Goal: Transaction & Acquisition: Purchase product/service

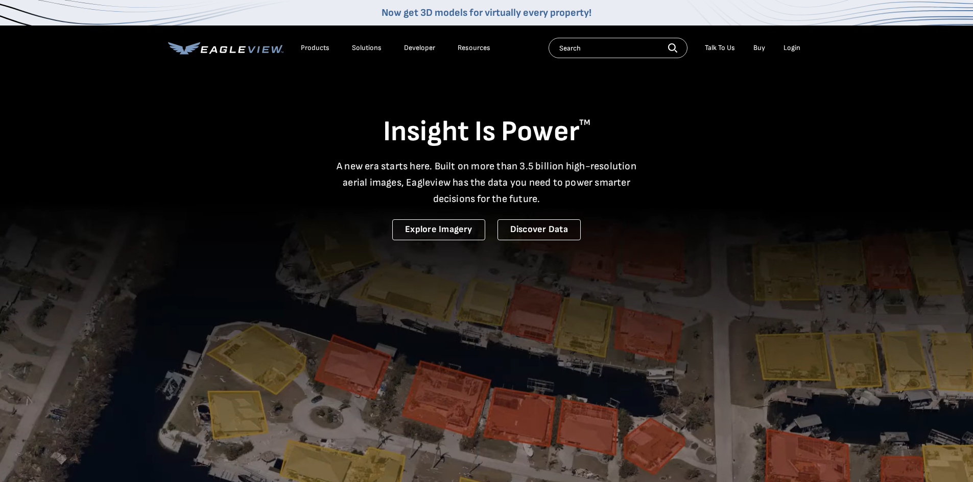
click at [785, 53] on li "Login" at bounding box center [791, 47] width 27 height 15
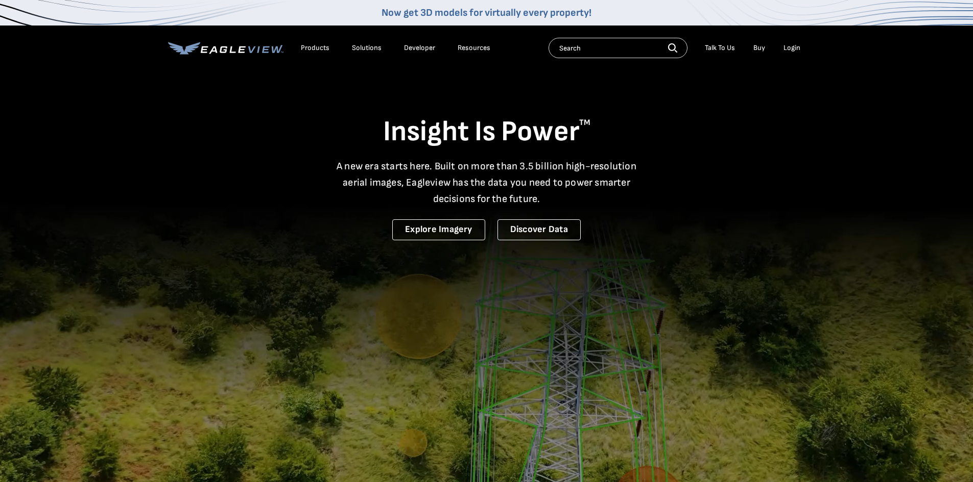
click at [788, 47] on div "Login" at bounding box center [791, 47] width 17 height 9
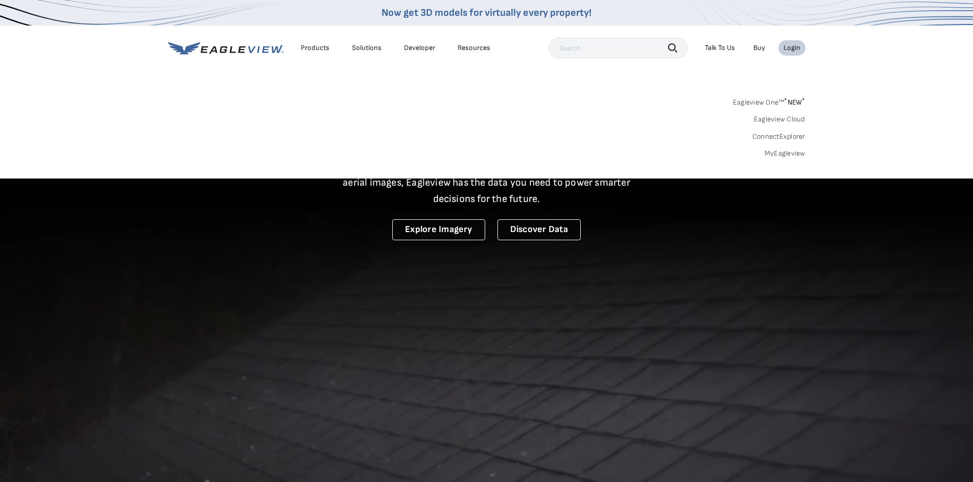
click at [774, 155] on link "MyEagleview" at bounding box center [784, 153] width 41 height 9
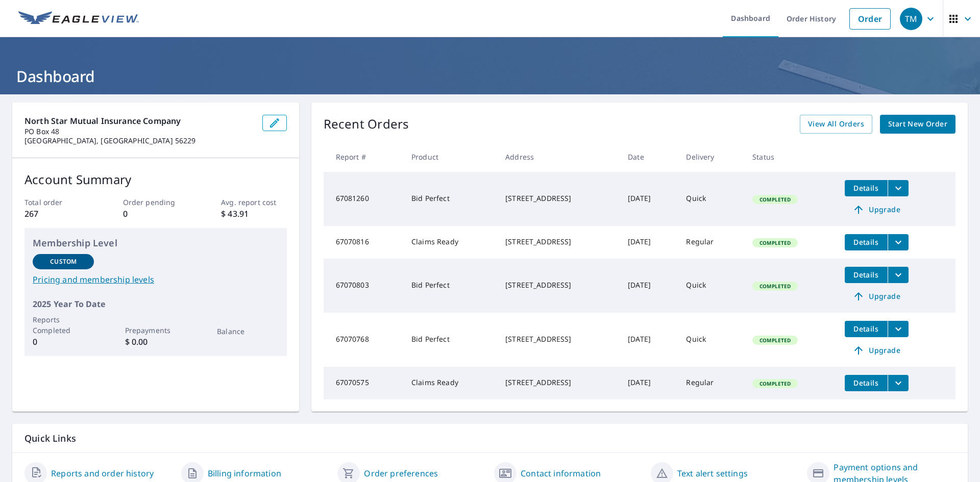
click at [916, 122] on span "Start New Order" at bounding box center [917, 124] width 59 height 13
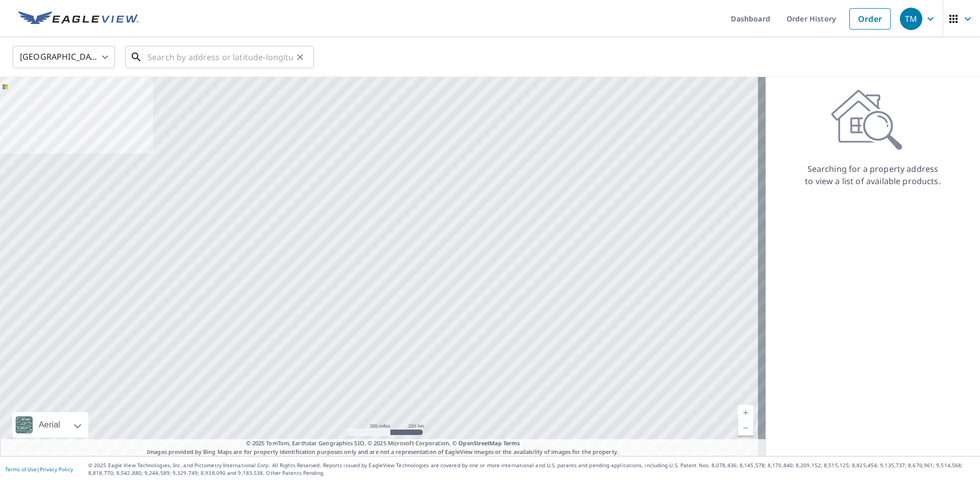
click at [241, 50] on input "text" at bounding box center [220, 57] width 145 height 29
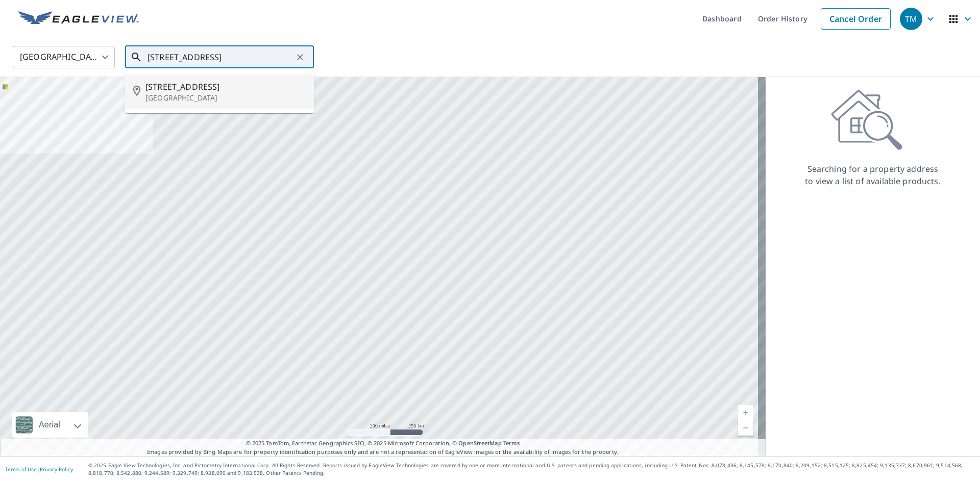
click at [239, 107] on li "[STREET_ADDRESS]" at bounding box center [219, 92] width 189 height 35
type input "[STREET_ADDRESS]"
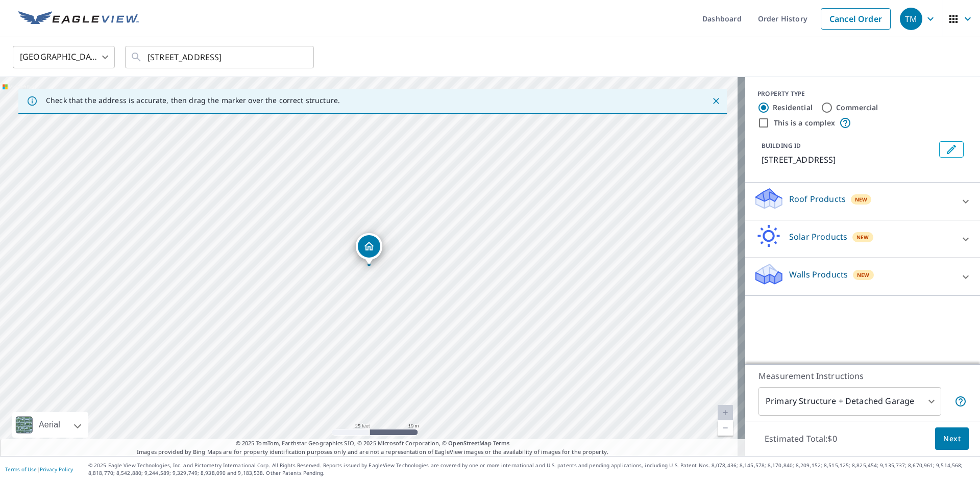
click at [765, 211] on icon at bounding box center [769, 199] width 31 height 24
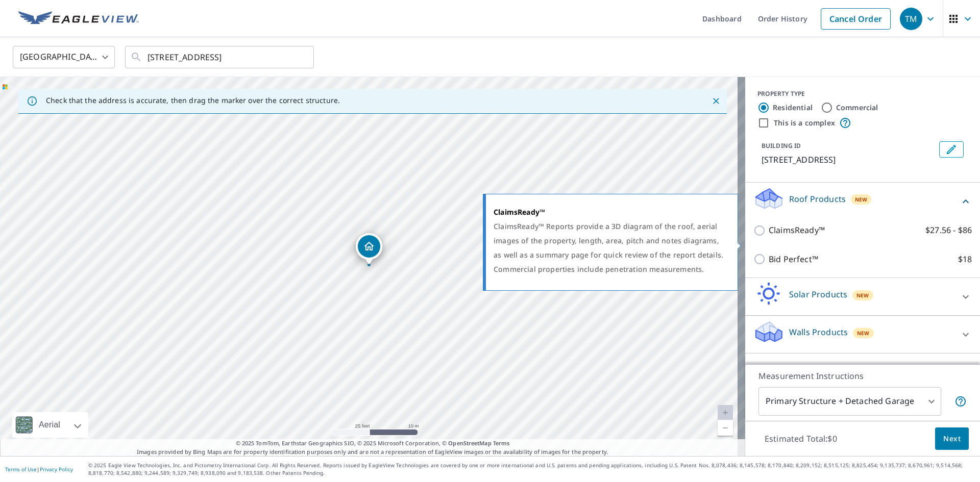
click at [783, 237] on p "ClaimsReady™" at bounding box center [797, 230] width 56 height 13
click at [769, 237] on input "ClaimsReady™ $27.56 - $86" at bounding box center [761, 231] width 15 height 12
checkbox input "true"
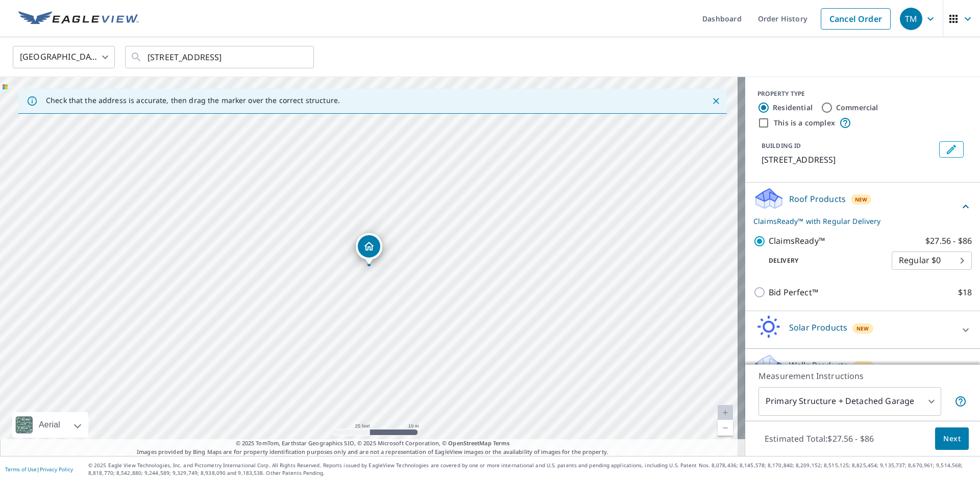
click at [810, 411] on body "TM TM Dashboard Order History Cancel Order TM [GEOGRAPHIC_DATA] [GEOGRAPHIC_DAT…" at bounding box center [490, 241] width 980 height 482
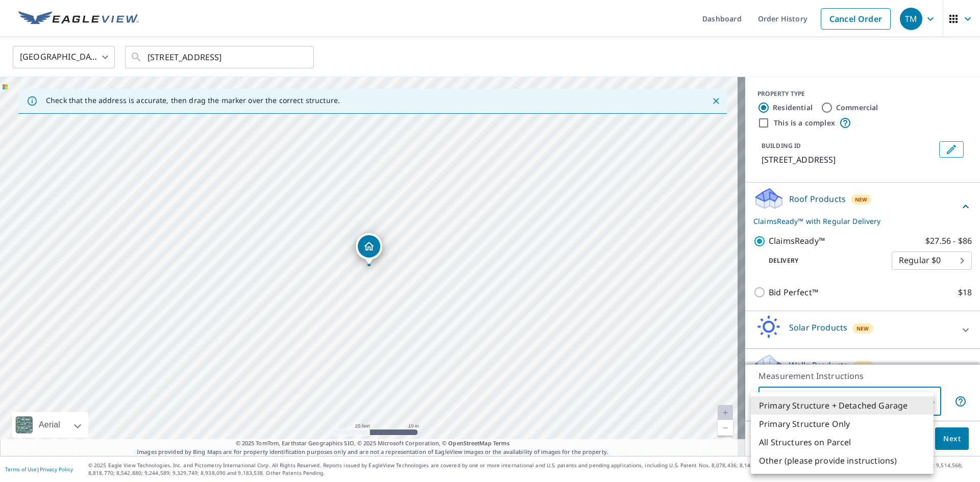
click at [808, 423] on li "Primary Structure Only" at bounding box center [842, 424] width 183 height 18
type input "2"
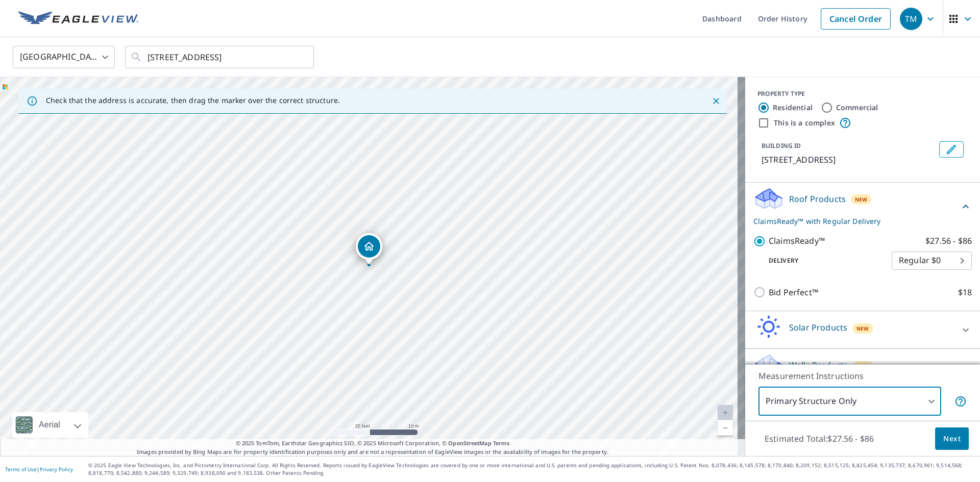
click at [935, 434] on button "Next" at bounding box center [952, 439] width 34 height 23
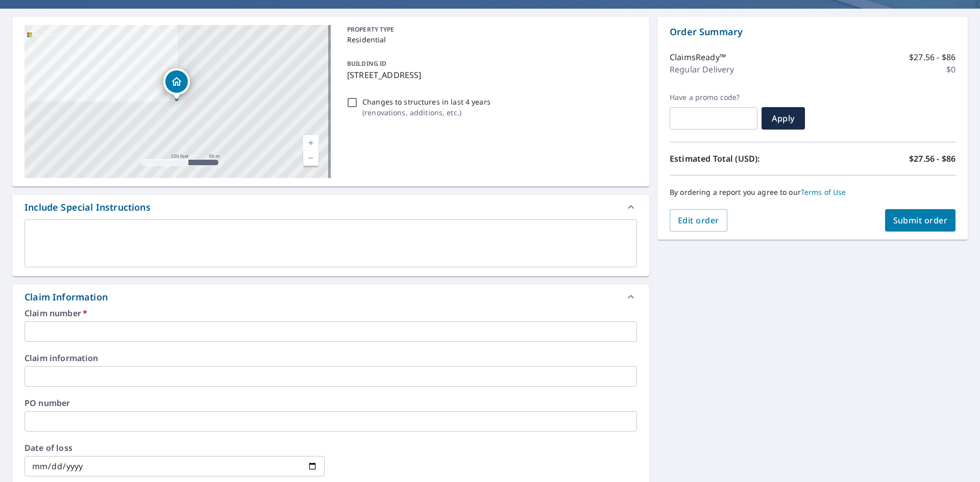
scroll to position [153, 0]
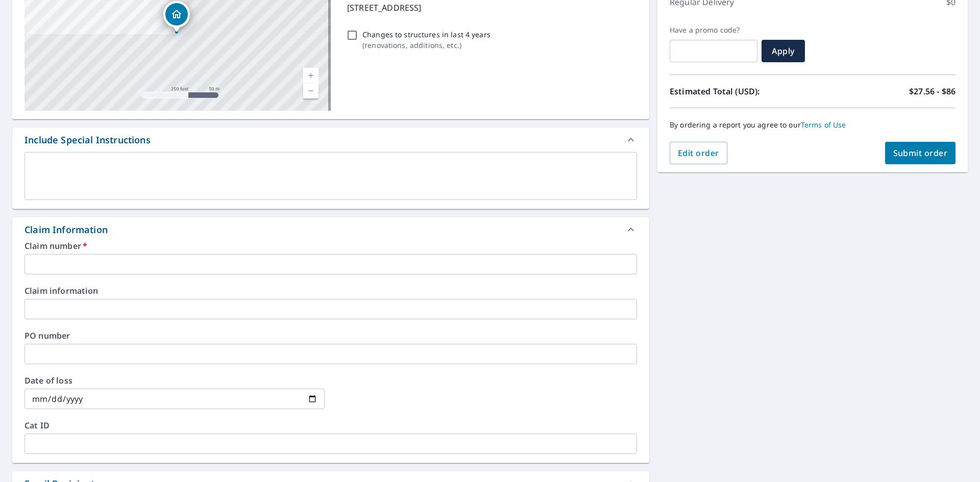
click at [136, 265] on input "text" at bounding box center [331, 264] width 613 height 20
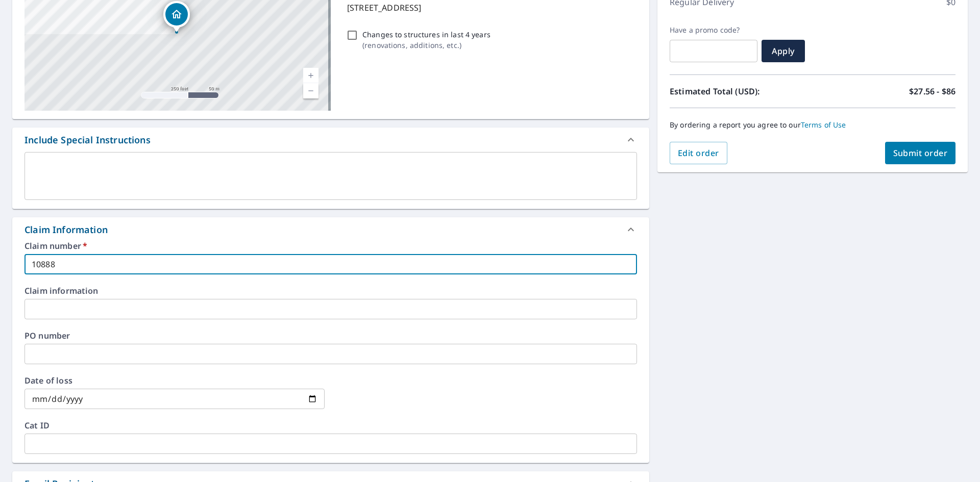
type input "10888"
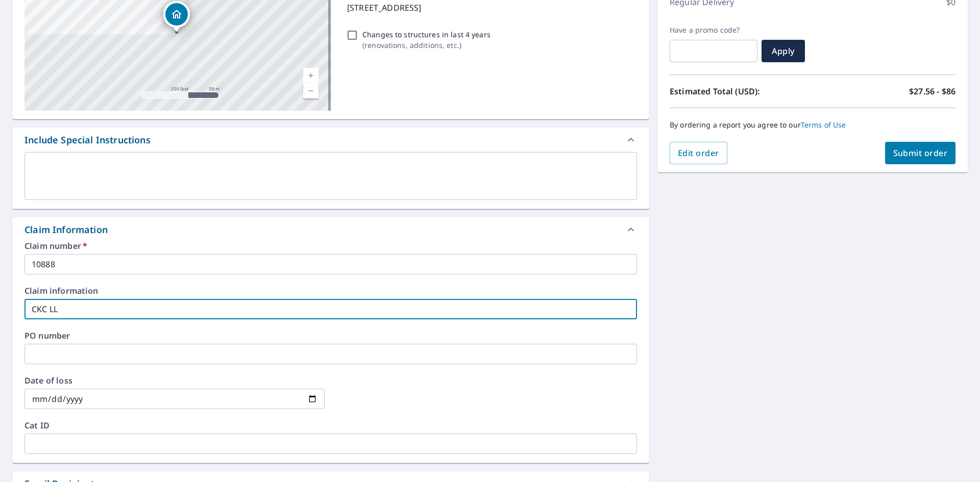
type input "CKC LLC"
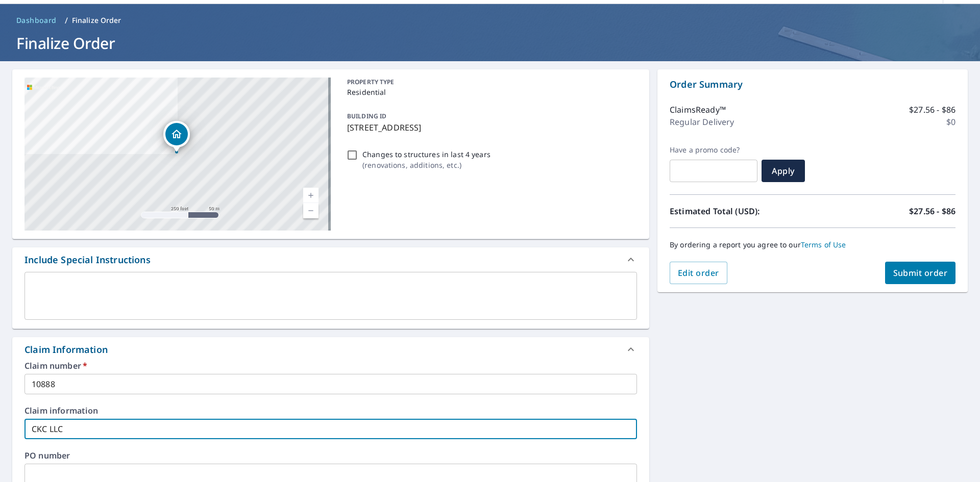
scroll to position [0, 0]
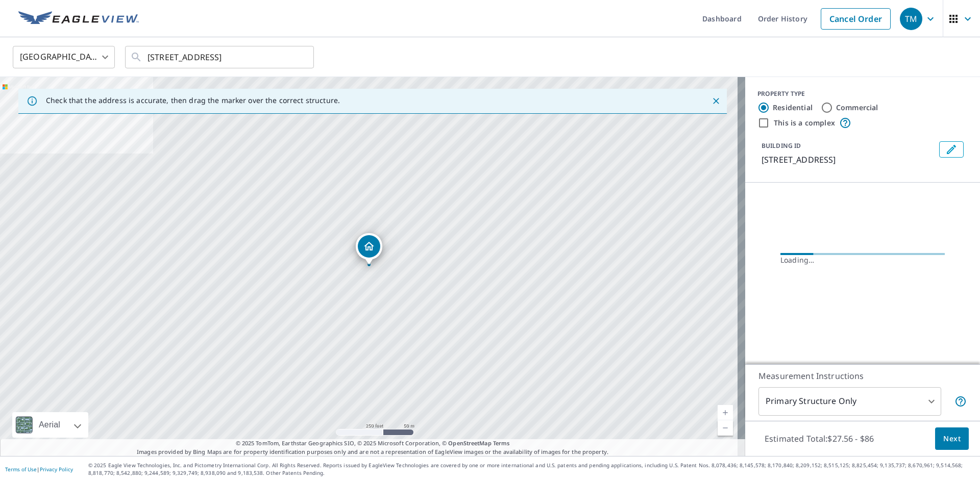
click at [823, 104] on input "Commercial" at bounding box center [827, 108] width 12 height 12
radio input "true"
type input "4"
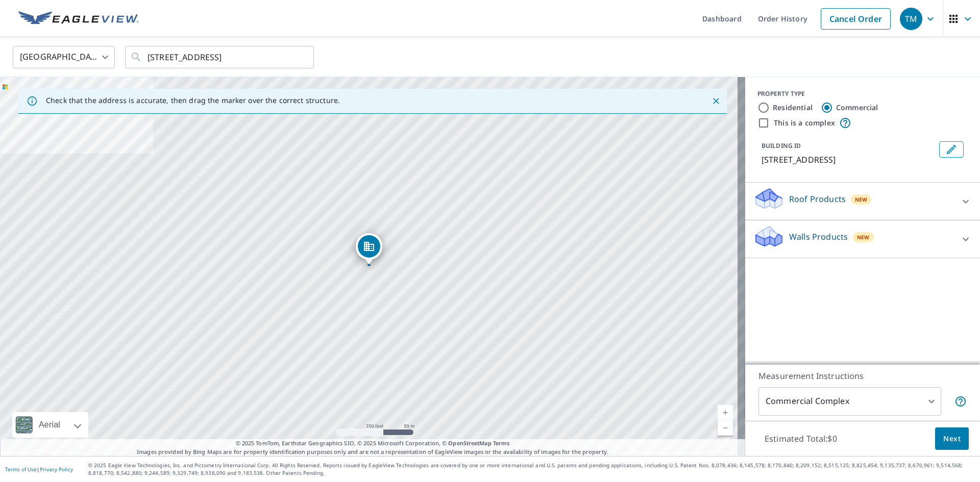
click at [818, 205] on p "Roof Products" at bounding box center [817, 199] width 57 height 12
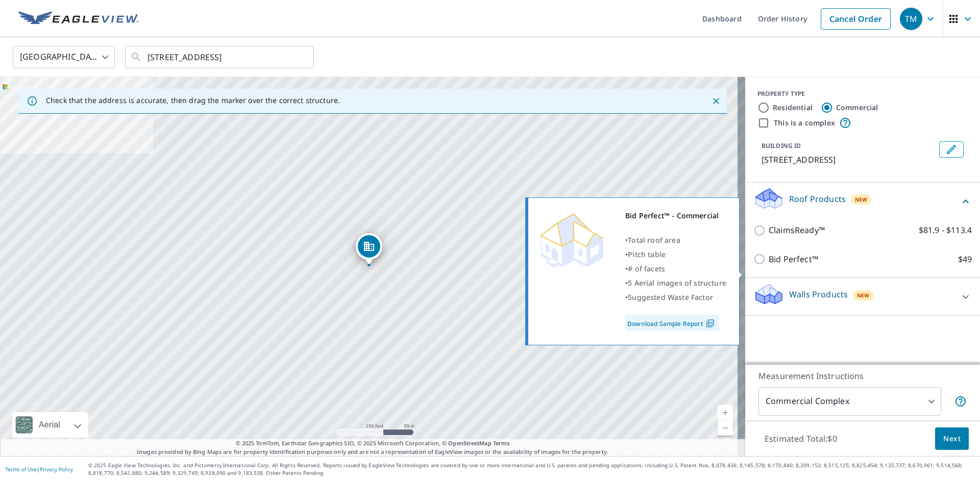
click at [786, 266] on p "Bid Perfect™" at bounding box center [794, 259] width 50 height 13
click at [769, 265] on input "Bid Perfect™ $49" at bounding box center [761, 259] width 15 height 12
checkbox input "true"
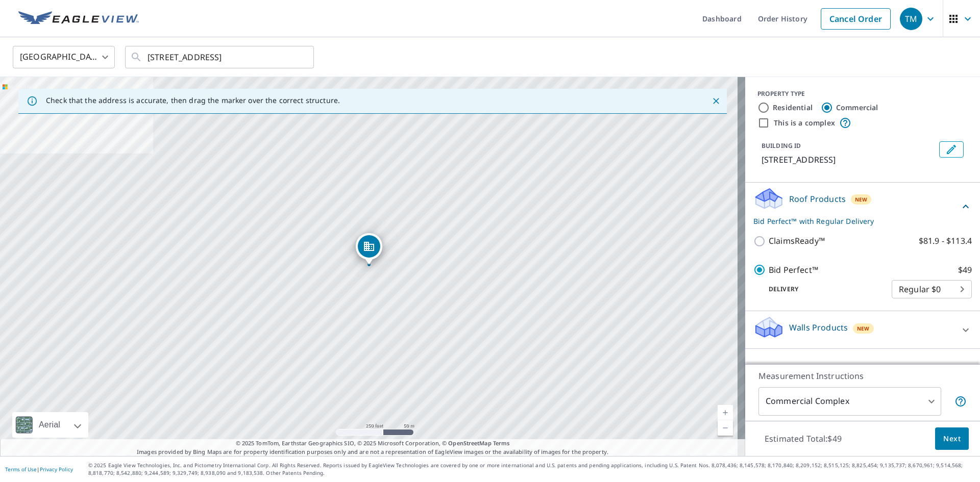
click at [916, 302] on body "TM TM Dashboard Order History Cancel Order TM United States US ​ 17444 Meadow L…" at bounding box center [490, 241] width 980 height 482
click at [913, 301] on li "Regular $0" at bounding box center [924, 302] width 80 height 18
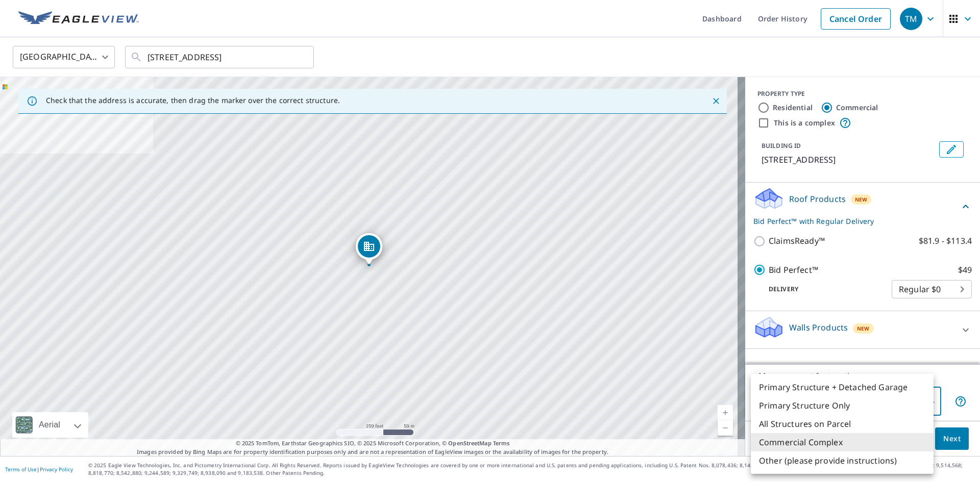
click at [873, 393] on body "TM TM Dashboard Order History Cancel Order TM United States US ​ 17444 Meadow L…" at bounding box center [490, 241] width 980 height 482
click at [815, 444] on li "Commercial Complex" at bounding box center [842, 442] width 183 height 18
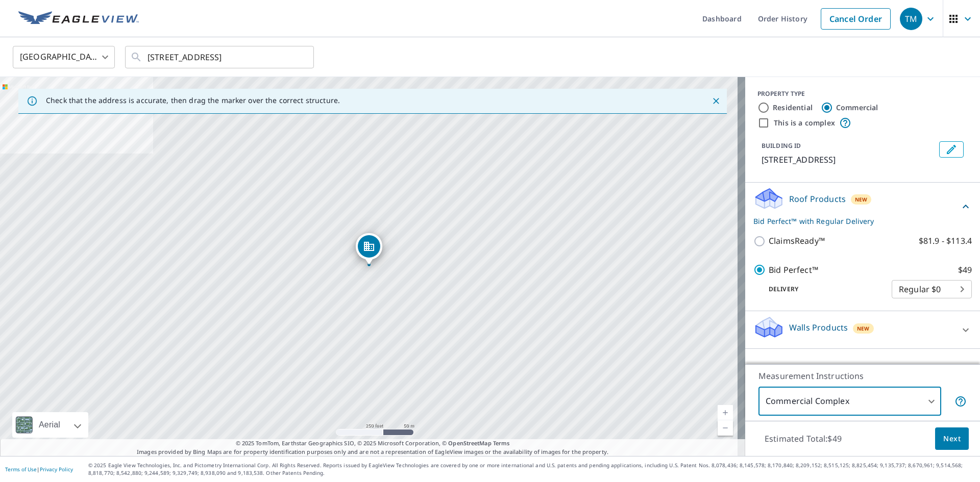
click at [940, 431] on button "Next" at bounding box center [952, 439] width 34 height 23
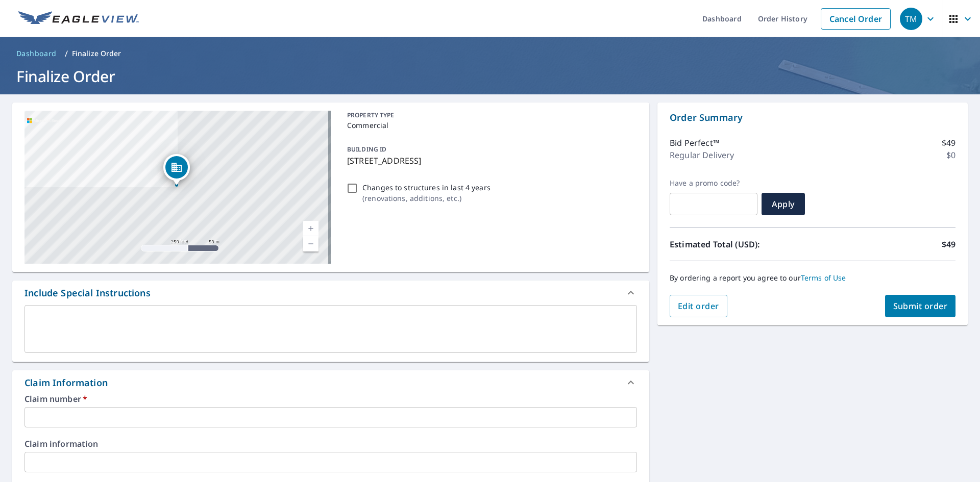
scroll to position [102, 0]
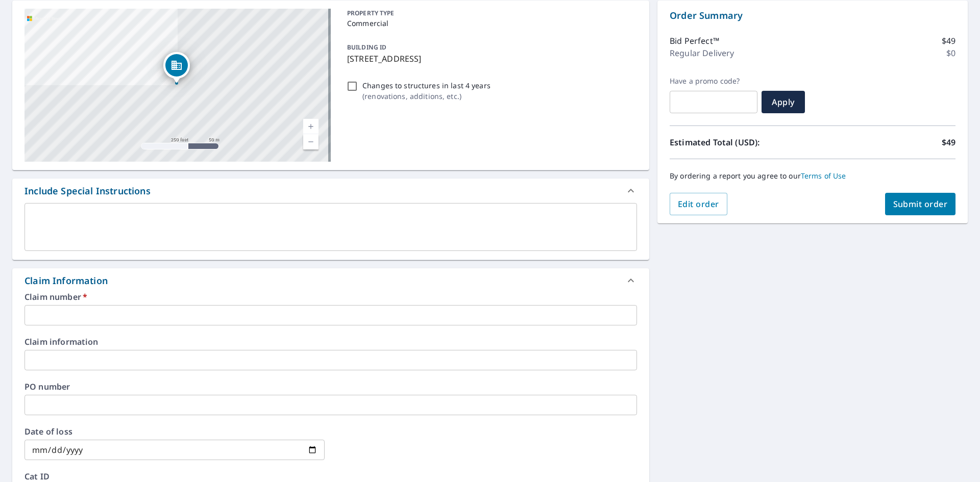
click at [254, 306] on input "text" at bounding box center [331, 315] width 613 height 20
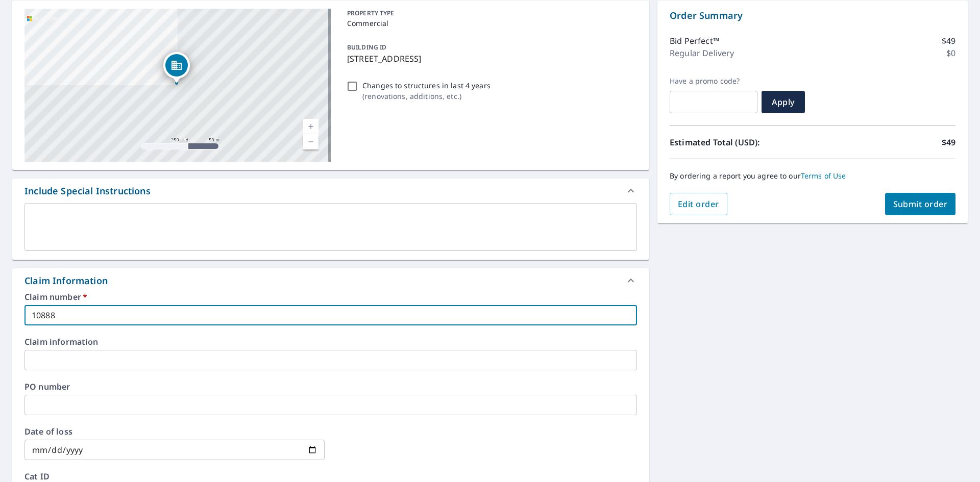
type input "10888"
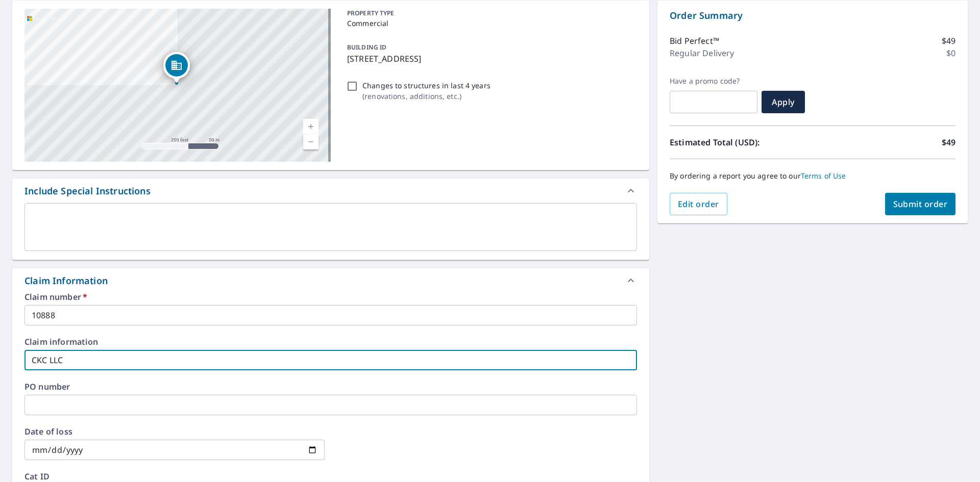
type input "CKC LLC"
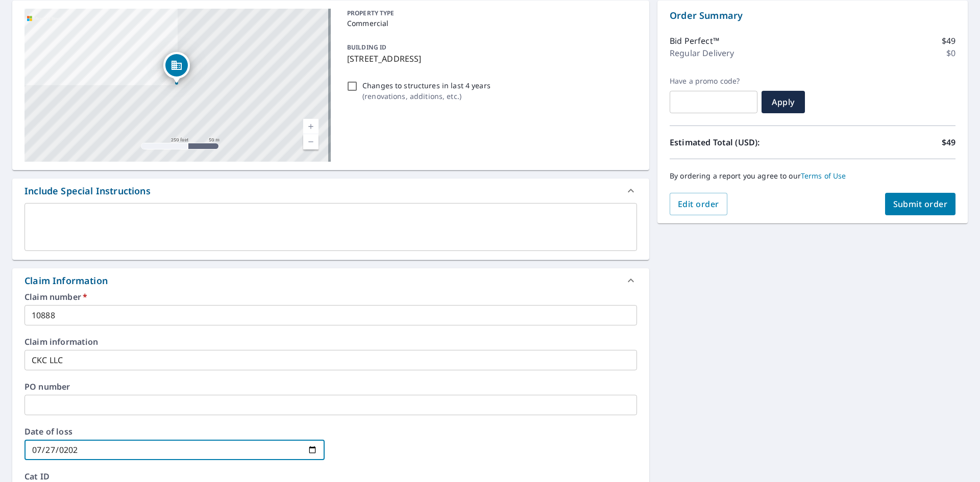
type input "2025-07-27"
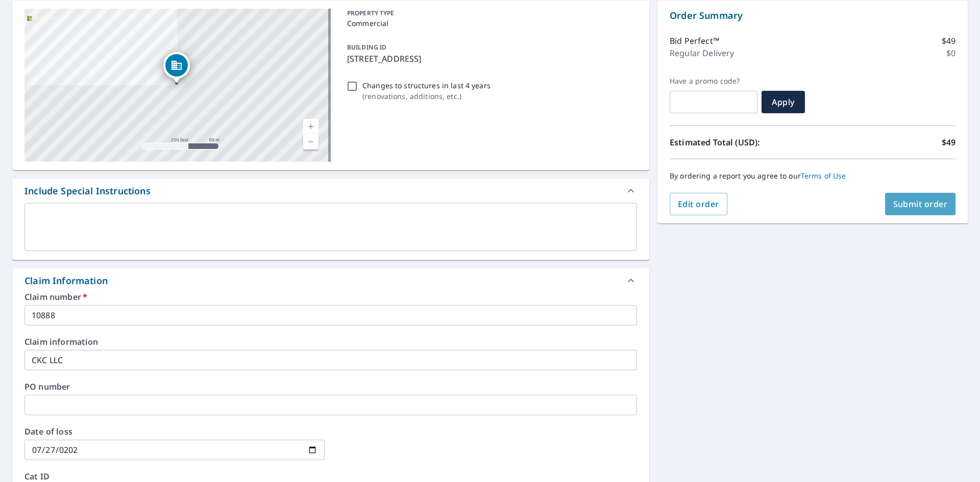
click at [926, 201] on span "Submit order" at bounding box center [920, 204] width 55 height 11
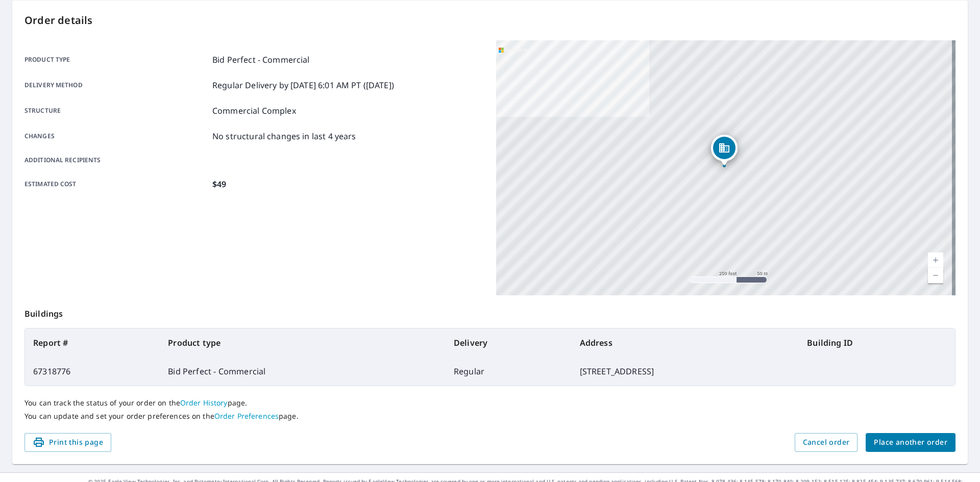
click at [889, 446] on span "Place another order" at bounding box center [911, 442] width 74 height 13
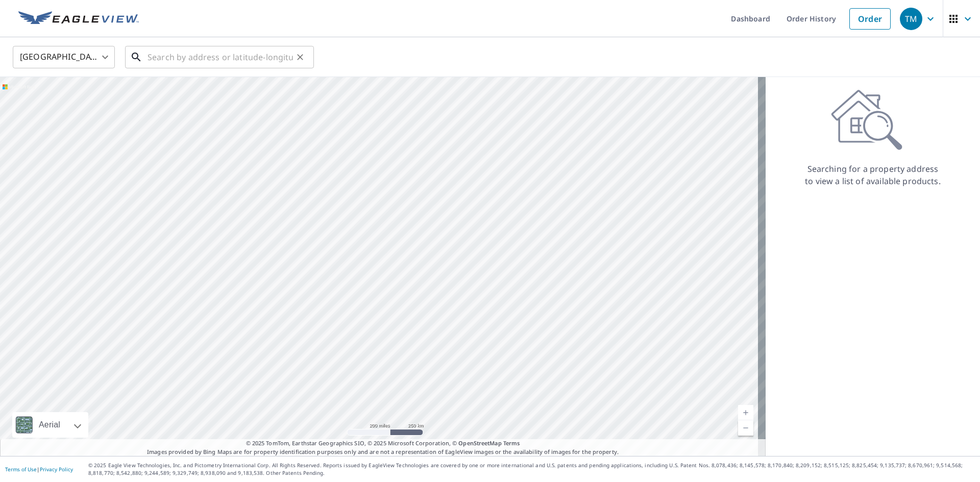
click at [235, 56] on input "text" at bounding box center [220, 57] width 145 height 29
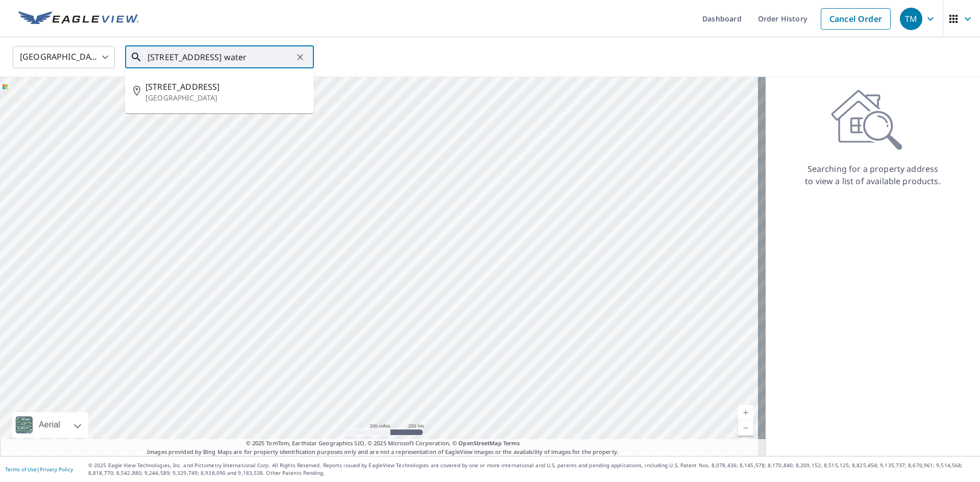
click at [214, 82] on span "2310 9th Ave SE" at bounding box center [225, 87] width 160 height 12
type input "2310 9th Ave SE Watertown, SD 57201"
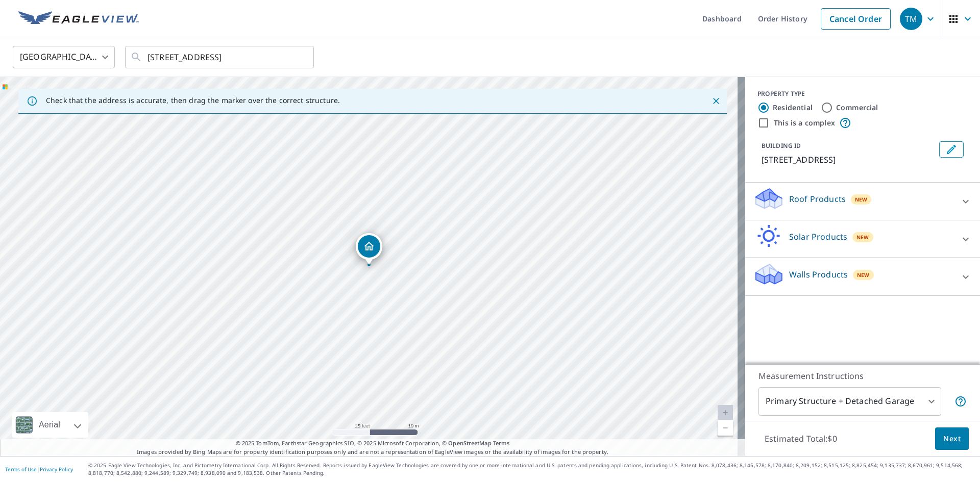
click at [817, 191] on div "Roof Products New" at bounding box center [854, 201] width 200 height 29
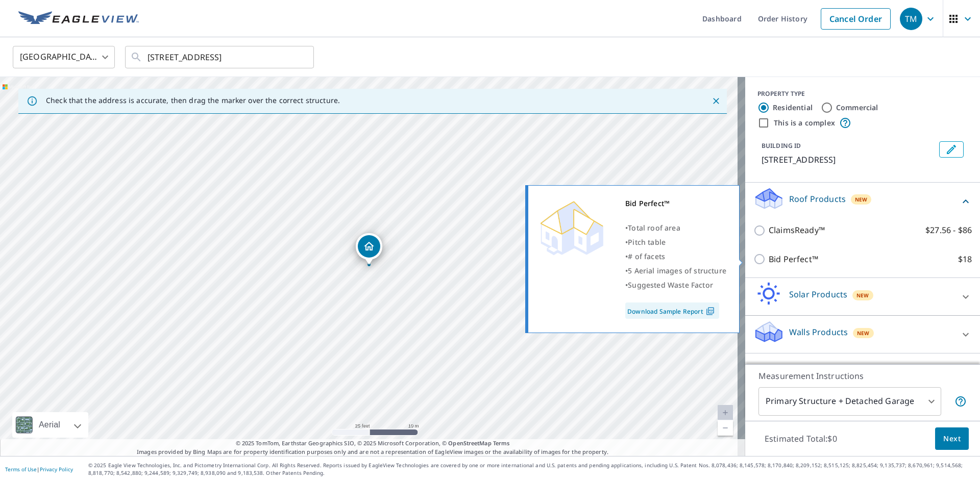
click at [790, 258] on p "Bid Perfect™" at bounding box center [794, 259] width 50 height 13
click at [769, 258] on input "Bid Perfect™ $18" at bounding box center [761, 259] width 15 height 12
checkbox input "true"
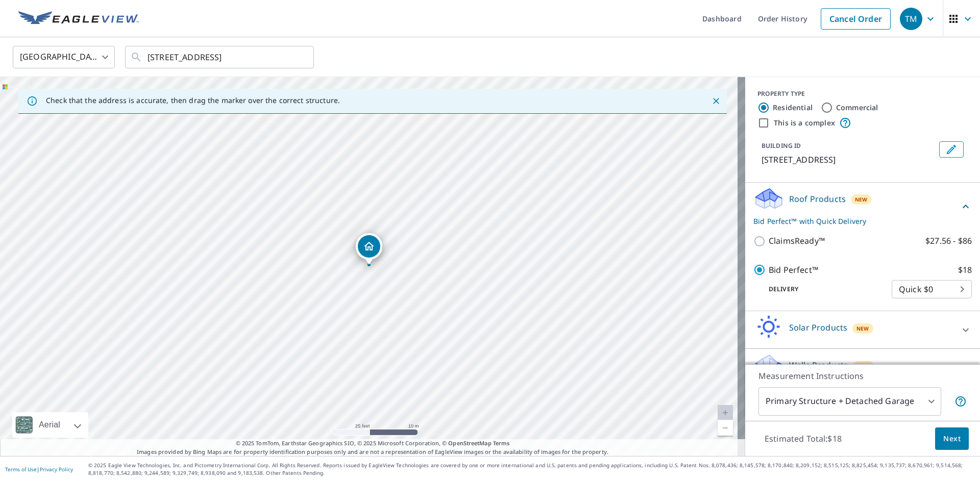
click at [917, 287] on body "TM TM Dashboard Order History Cancel Order TM United States US ​ 2310 9th Ave S…" at bounding box center [490, 241] width 980 height 482
click at [911, 294] on li "Quick $0" at bounding box center [917, 289] width 80 height 18
click at [843, 406] on body "TM TM Dashboard Order History Cancel Order TM United States US ​ 2310 9th Ave S…" at bounding box center [490, 241] width 980 height 482
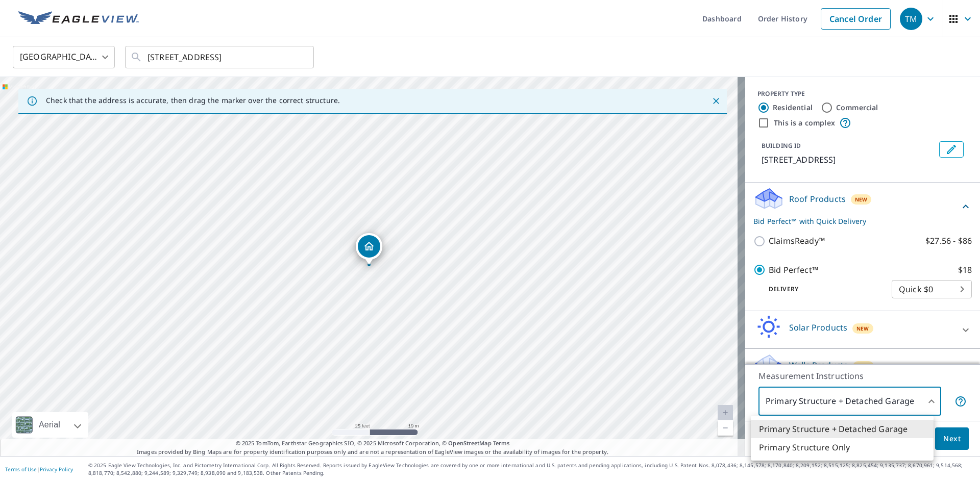
click at [822, 445] on li "Primary Structure Only" at bounding box center [842, 448] width 183 height 18
type input "2"
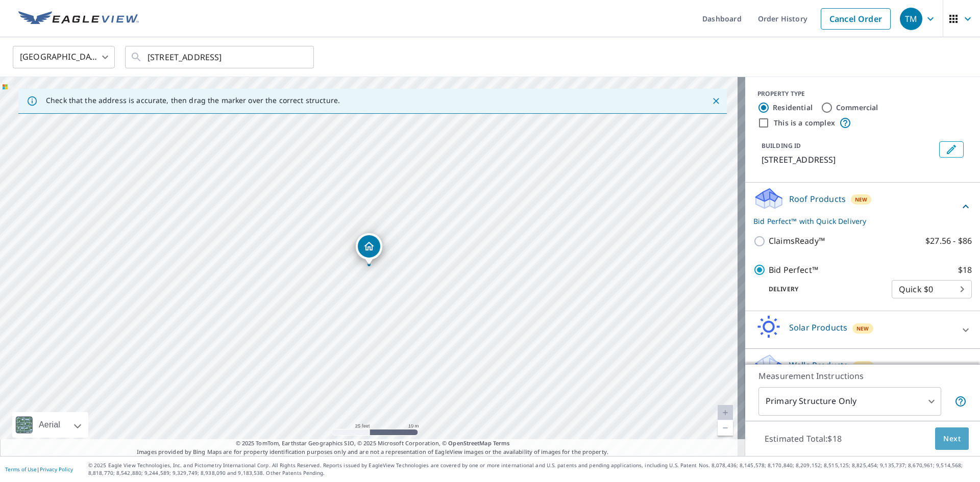
click at [935, 438] on button "Next" at bounding box center [952, 439] width 34 height 23
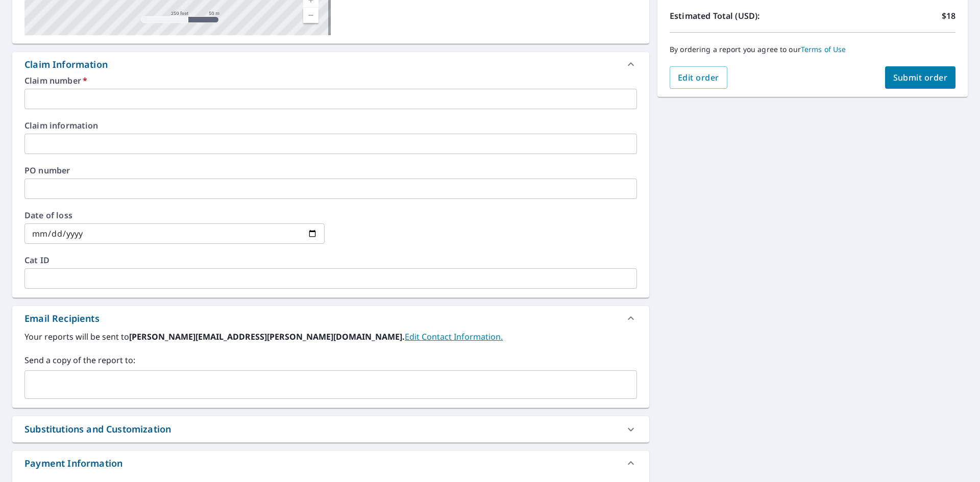
scroll to position [204, 0]
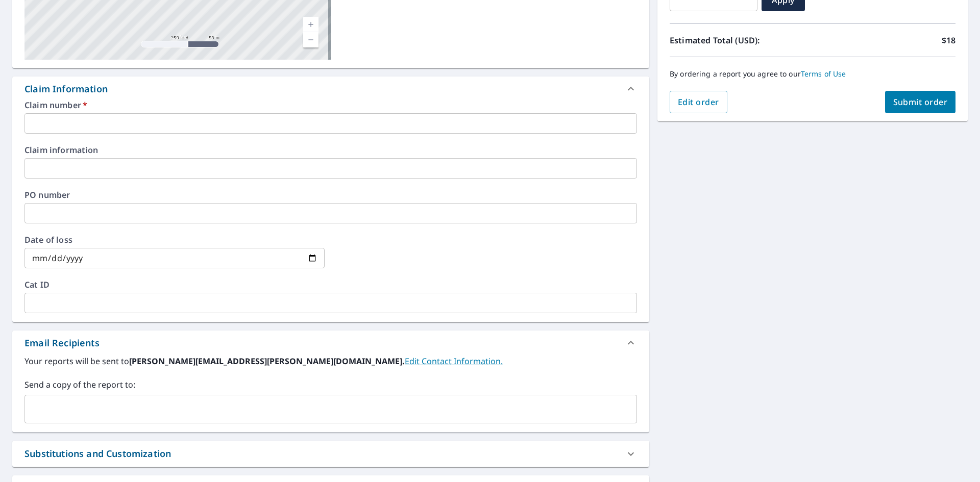
drag, startPoint x: 104, startPoint y: 134, endPoint x: 100, endPoint y: 126, distance: 9.6
click at [102, 130] on div "Claim number   * ​ Claim information ​ PO number ​ Date of loss ​ Cat ID ​" at bounding box center [330, 211] width 637 height 221
click at [100, 126] on input "text" at bounding box center [331, 123] width 613 height 20
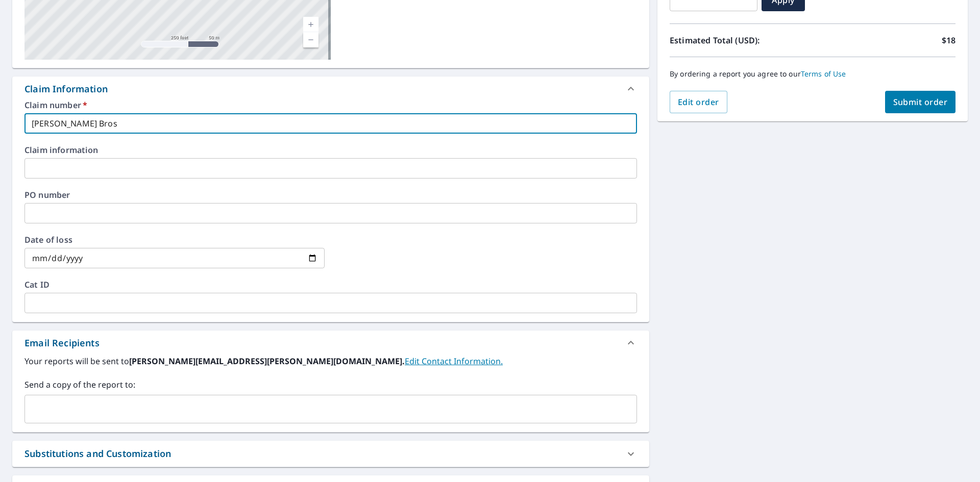
type input "Prouty Bros"
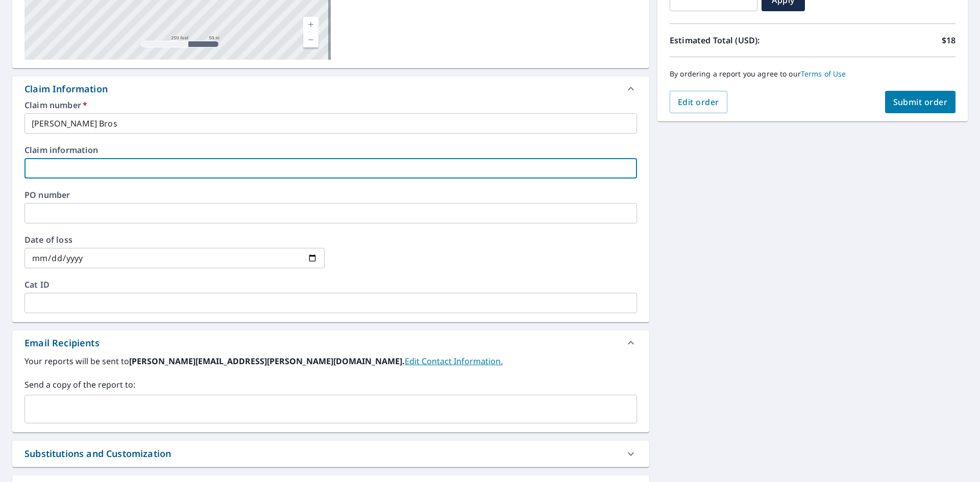
click at [97, 126] on input "Prouty Bros" at bounding box center [331, 123] width 613 height 20
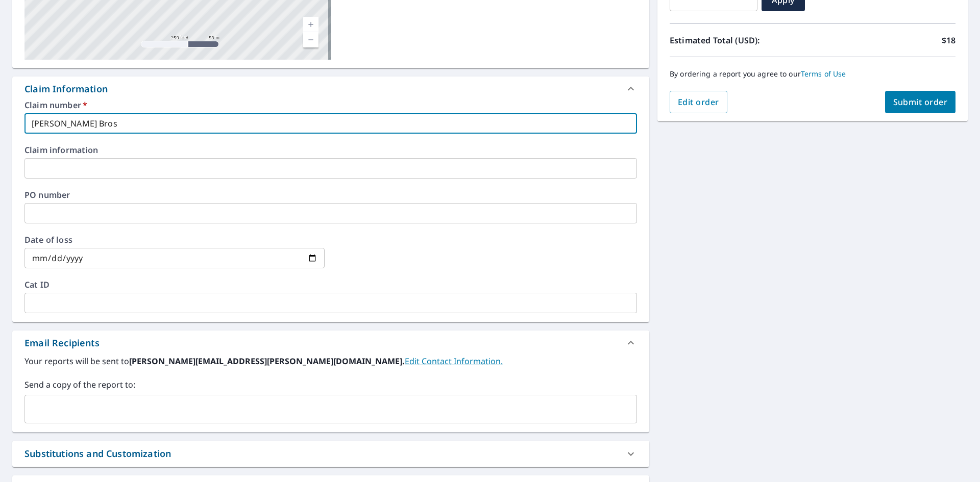
click at [97, 126] on input "Prouty Bros" at bounding box center [331, 123] width 613 height 20
click at [96, 126] on input "Prouty Bros" at bounding box center [331, 123] width 613 height 20
type input "12407"
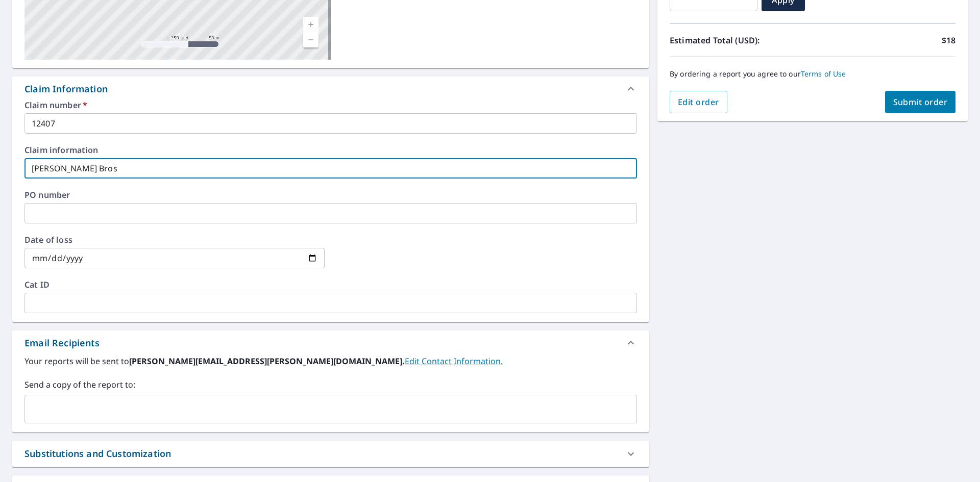
type input "Prouty Bros"
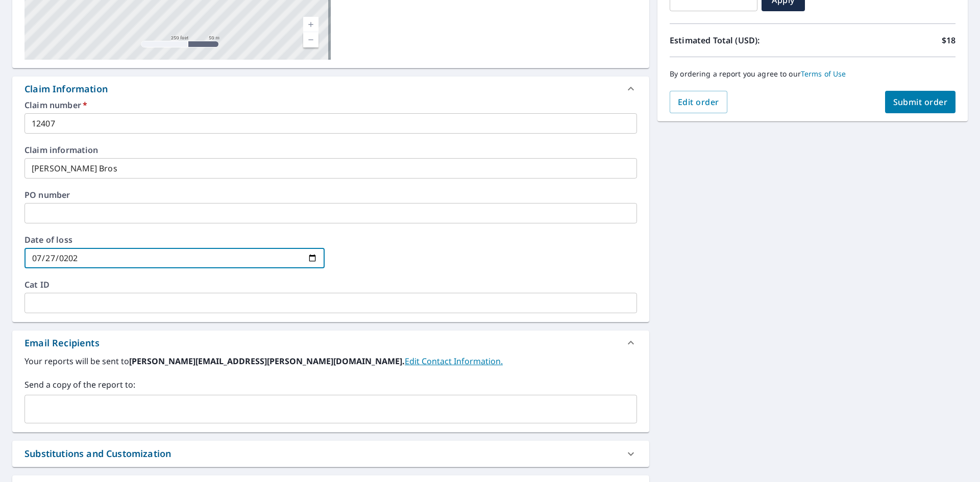
type input "2025-07-27"
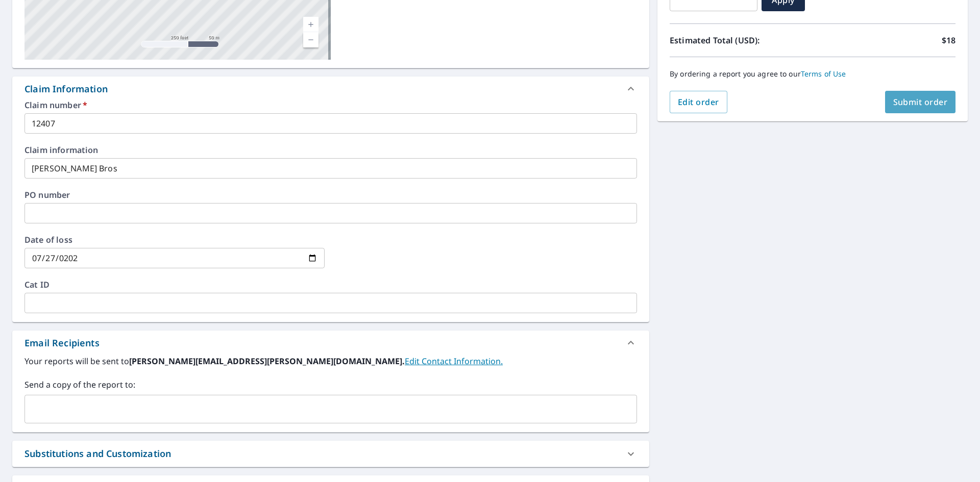
click at [937, 106] on span "Submit order" at bounding box center [920, 101] width 55 height 11
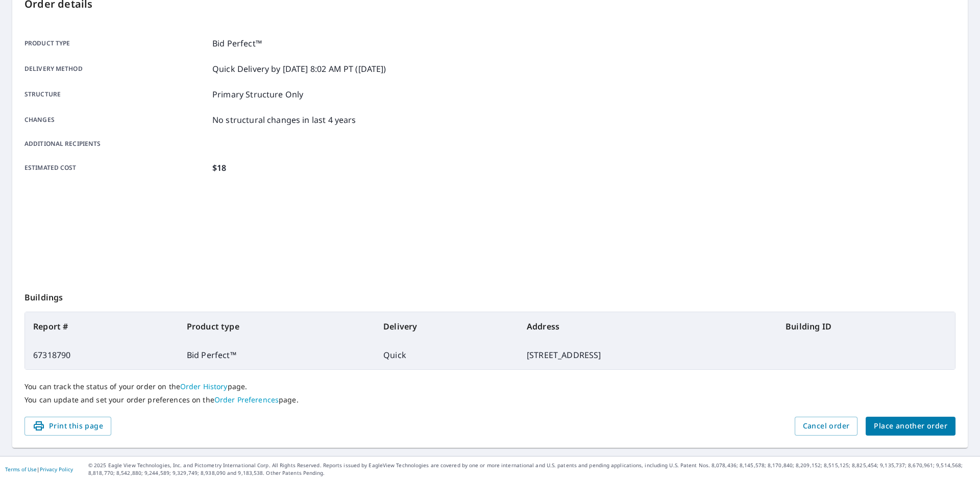
scroll to position [118, 0]
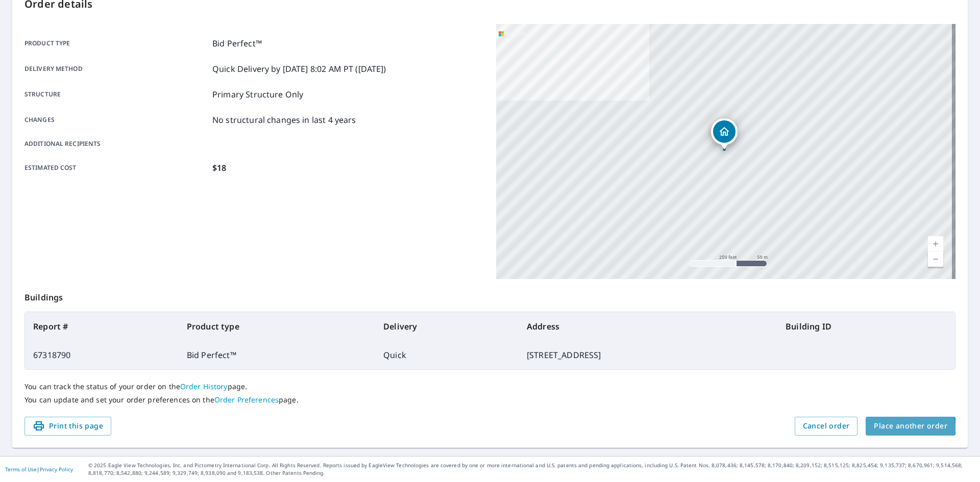
click at [901, 428] on span "Place another order" at bounding box center [911, 426] width 74 height 13
